Goal: Task Accomplishment & Management: Manage account settings

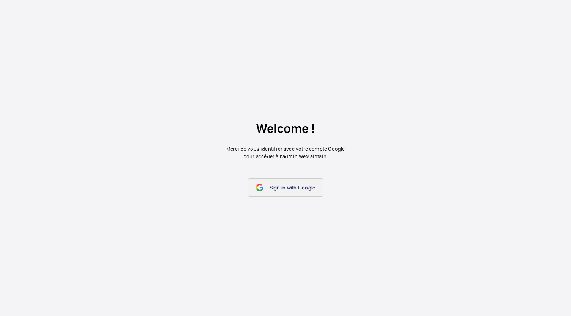
click at [296, 192] on link "Sign in with Google" at bounding box center [286, 188] width 76 height 18
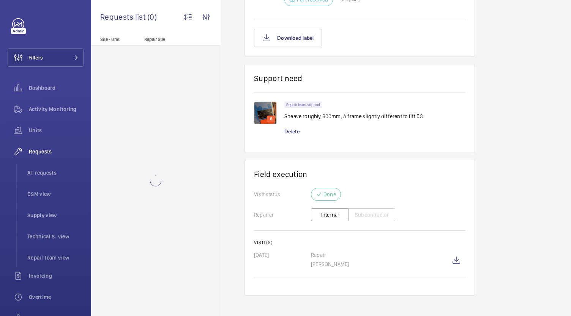
scroll to position [534, 0]
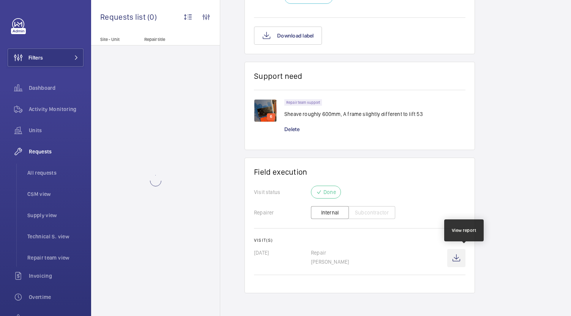
click at [464, 257] on wm-front-icon-button at bounding box center [456, 258] width 18 height 18
